Goal: Task Accomplishment & Management: Complete application form

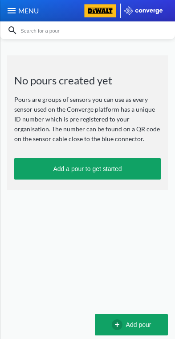
click at [98, 168] on button "Add a pour to get started" at bounding box center [87, 168] width 147 height 21
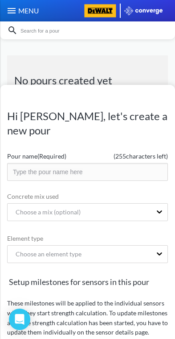
click at [86, 163] on input "text" at bounding box center [87, 172] width 161 height 18
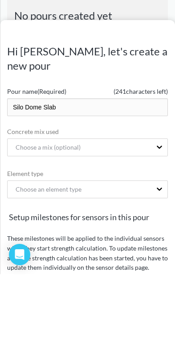
type input "Silo Dome Slab"
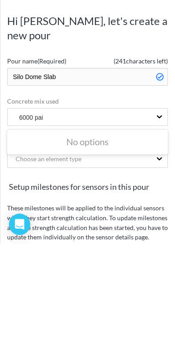
type input "6000 pai"
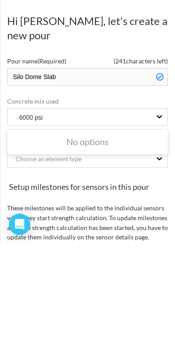
type input "6000 psi"
type input "6000 pei mix"
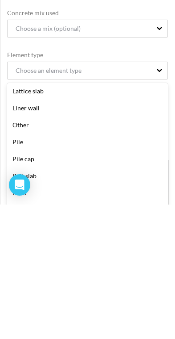
scroll to position [138, 0]
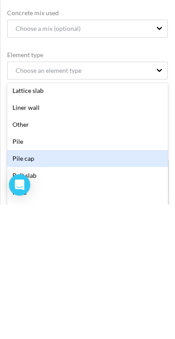
click at [42, 284] on div "Pile cap" at bounding box center [87, 292] width 161 height 17
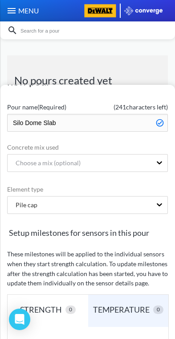
click at [128, 303] on div "TEMPERATURE" at bounding box center [123, 309] width 60 height 12
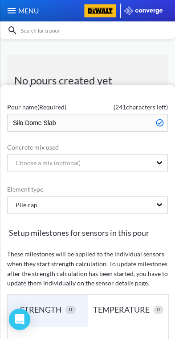
click at [138, 303] on div "TEMPERATURE" at bounding box center [123, 309] width 60 height 12
click at [126, 303] on div "TEMPERATURE" at bounding box center [123, 309] width 60 height 12
click at [137, 303] on div "TEMPERATURE" at bounding box center [123, 309] width 60 height 12
click at [135, 303] on div "TEMPERATURE" at bounding box center [123, 309] width 60 height 12
click at [129, 298] on div "TEMPERATURE 0" at bounding box center [128, 310] width 81 height 32
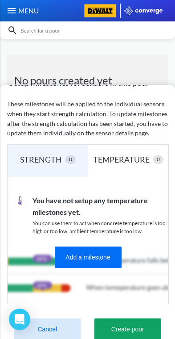
scroll to position [198, 0]
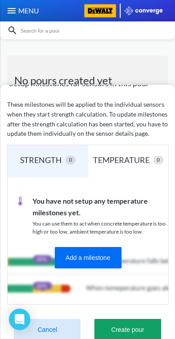
click at [132, 318] on button "Create pour" at bounding box center [128, 328] width 67 height 21
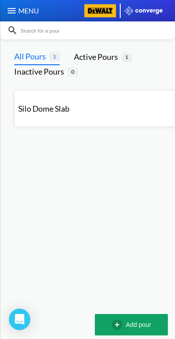
click at [92, 240] on body "Sorry, this feature is not available in the demo OK MENU MCC Terminal Pours Sit…" at bounding box center [87, 169] width 175 height 339
click at [111, 56] on div "Active Pours" at bounding box center [98, 56] width 48 height 12
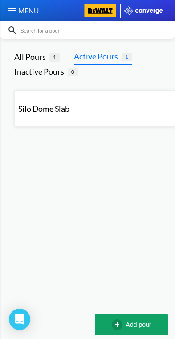
click at [133, 108] on div "Silo Dome Slab" at bounding box center [94, 108] width 153 height 29
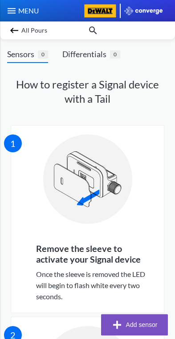
scroll to position [49, 0]
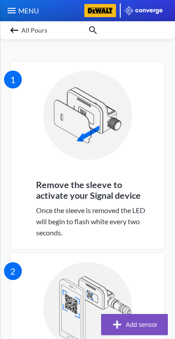
click at [144, 323] on button "Add sensor" at bounding box center [134, 324] width 67 height 21
